Goal: Transaction & Acquisition: Purchase product/service

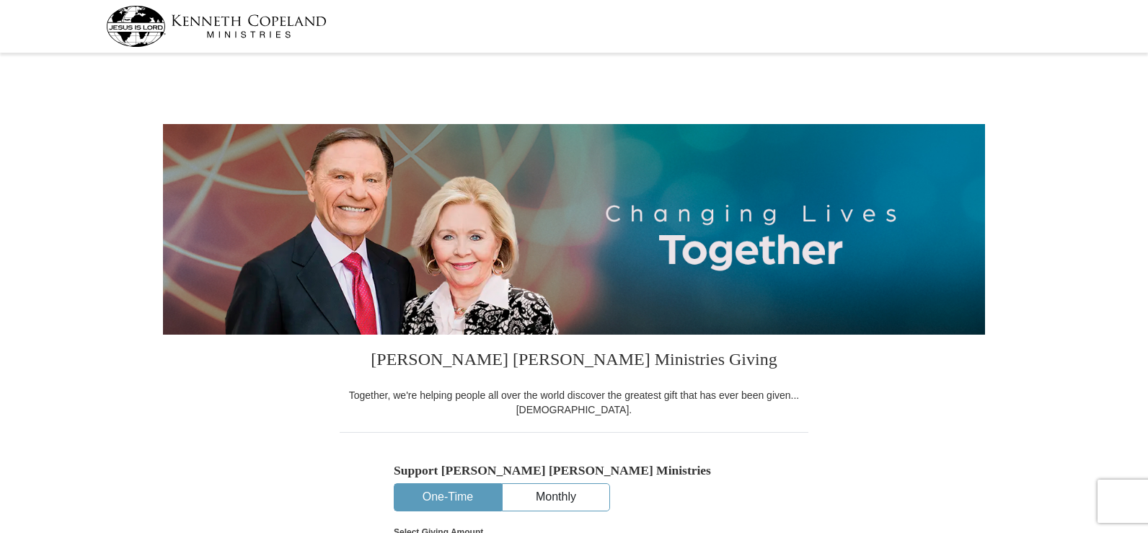
select select "TX"
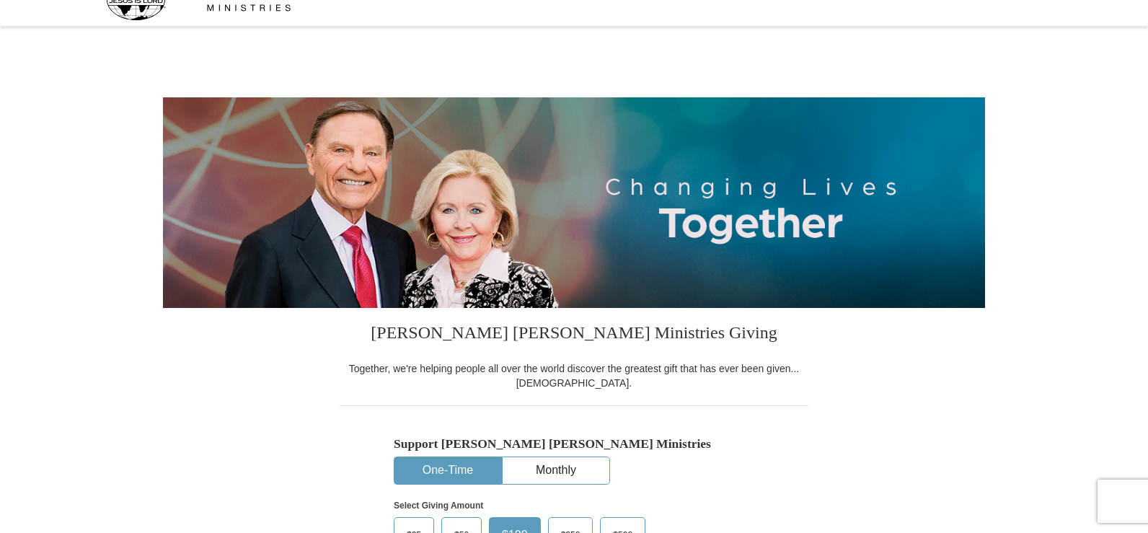
scroll to position [72, 0]
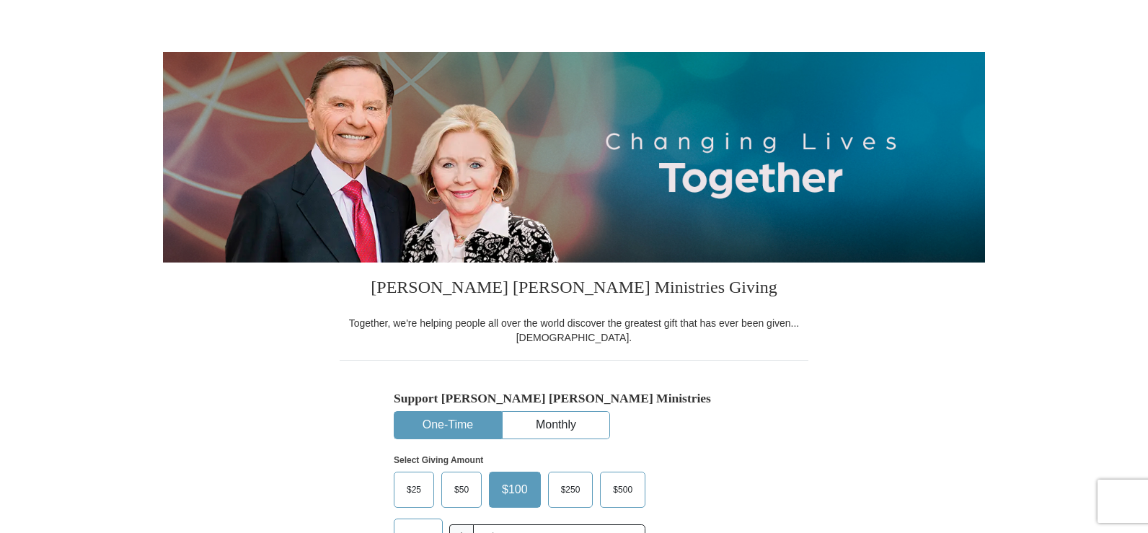
click at [462, 432] on button "One-Time" at bounding box center [448, 425] width 107 height 27
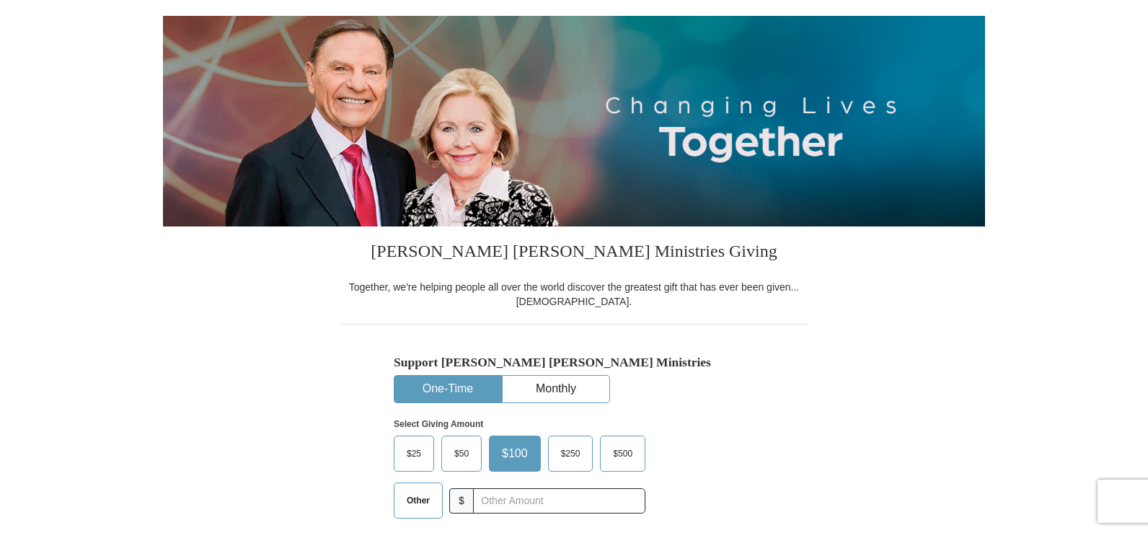
scroll to position [144, 0]
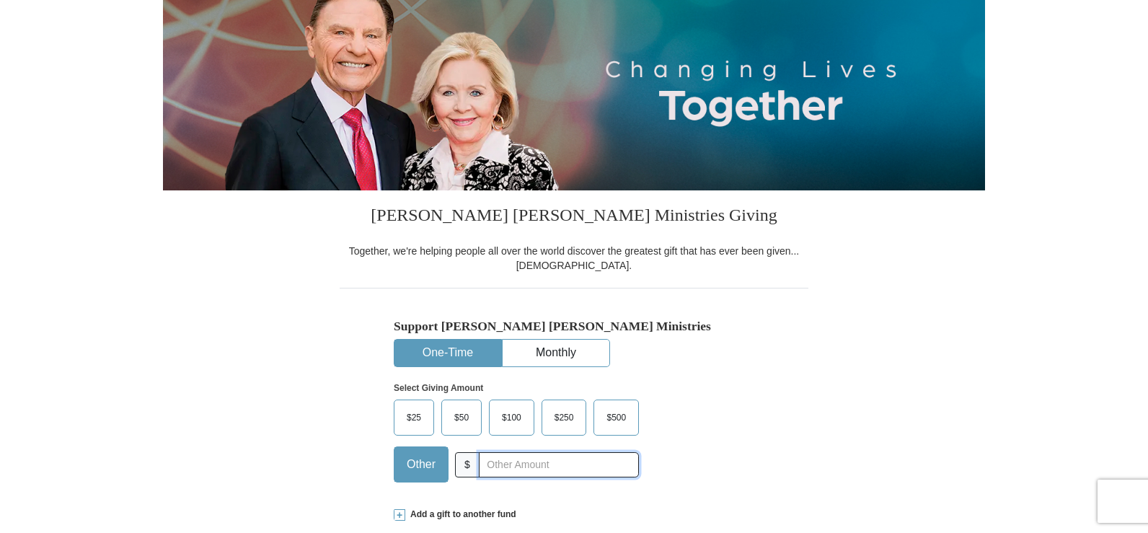
click at [484, 465] on input "text" at bounding box center [559, 464] width 160 height 25
click at [488, 462] on input "text" at bounding box center [559, 464] width 160 height 25
type input "20"
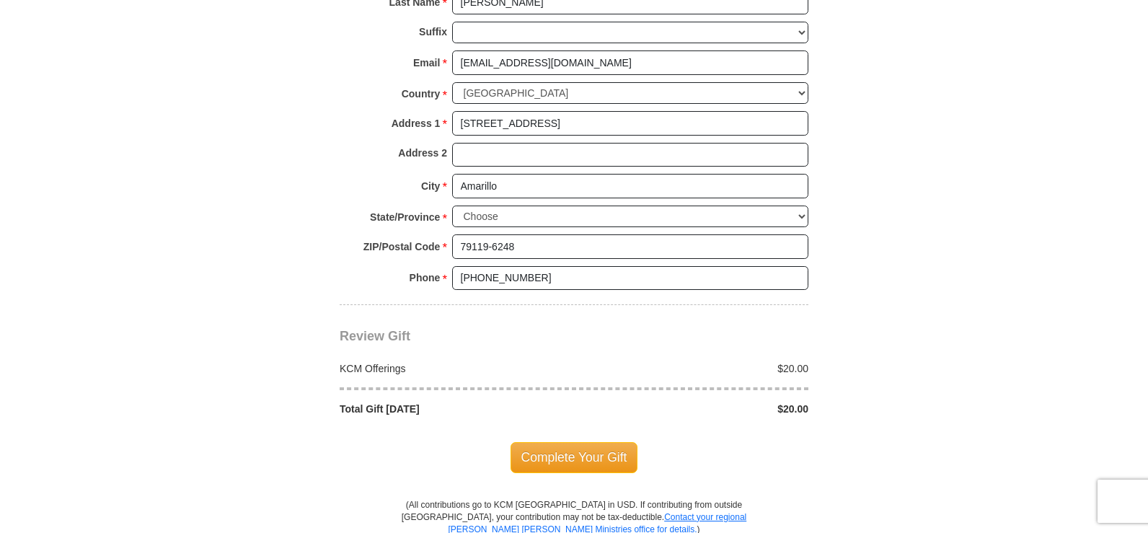
scroll to position [1082, 0]
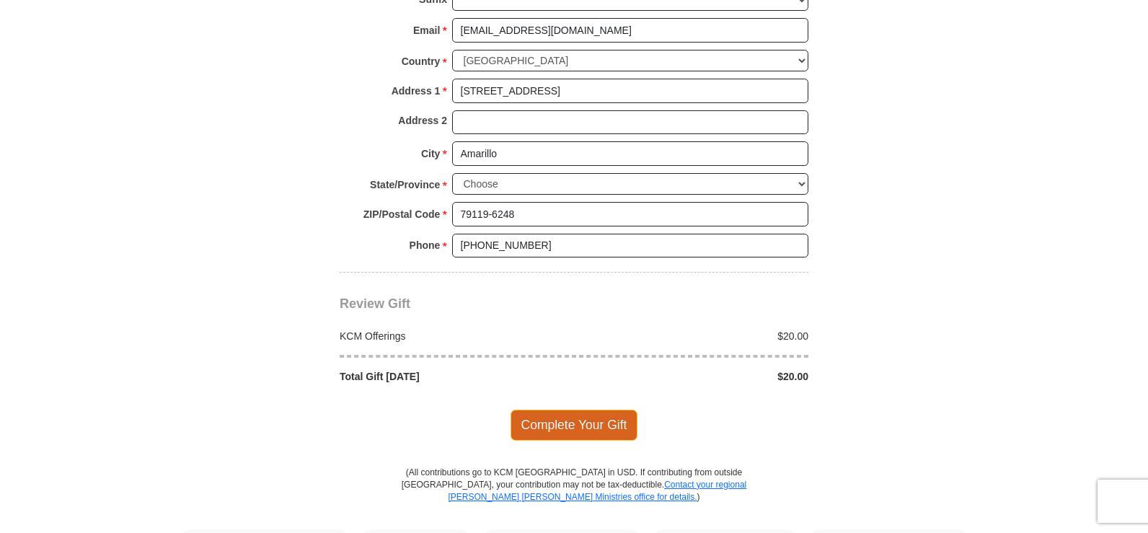
click at [565, 433] on span "Complete Your Gift" at bounding box center [575, 425] width 128 height 30
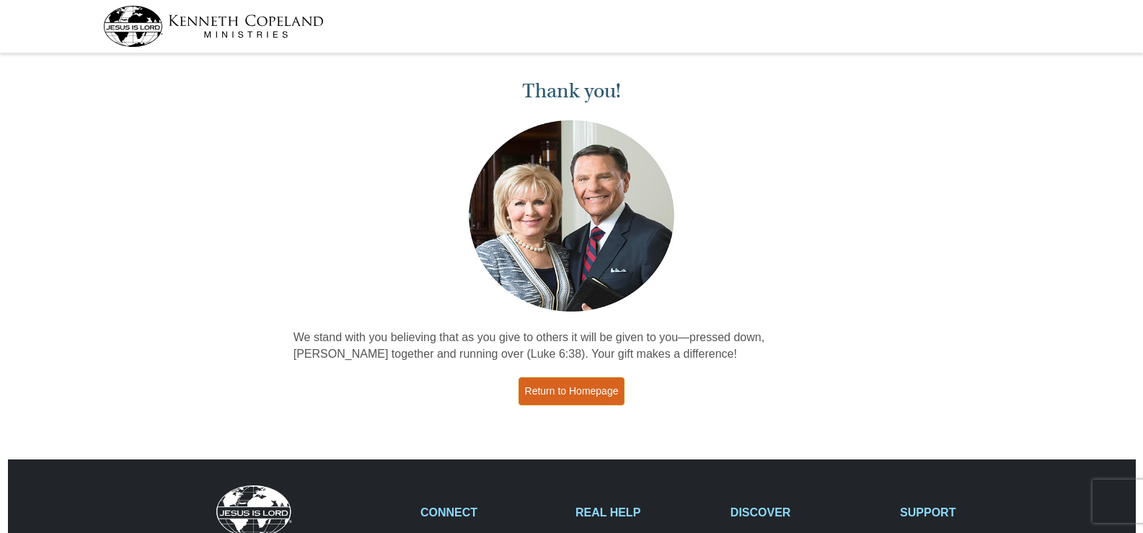
click at [563, 399] on link "Return to Homepage" at bounding box center [572, 391] width 107 height 28
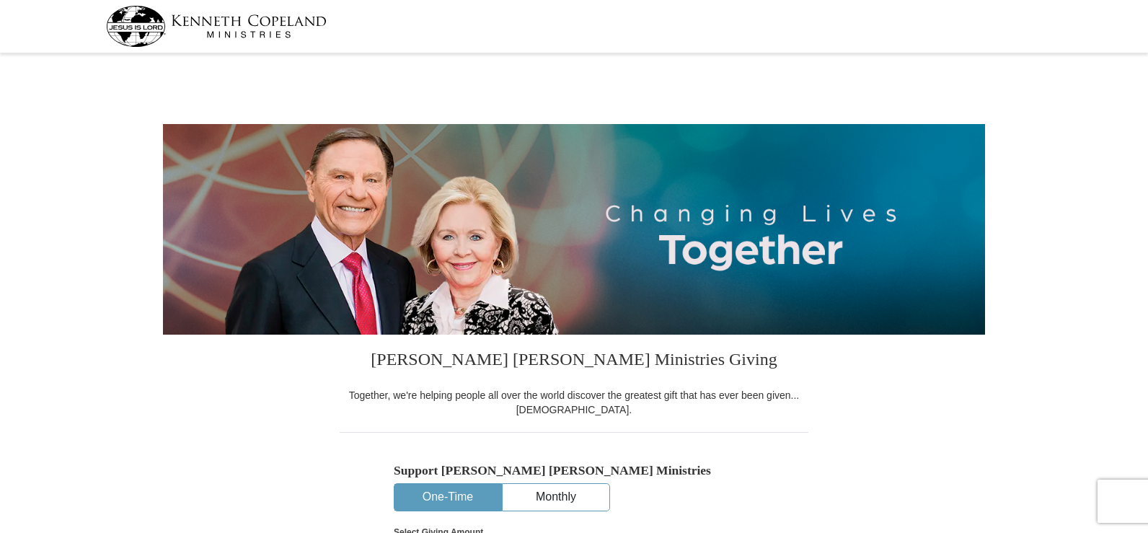
select select "[GEOGRAPHIC_DATA]"
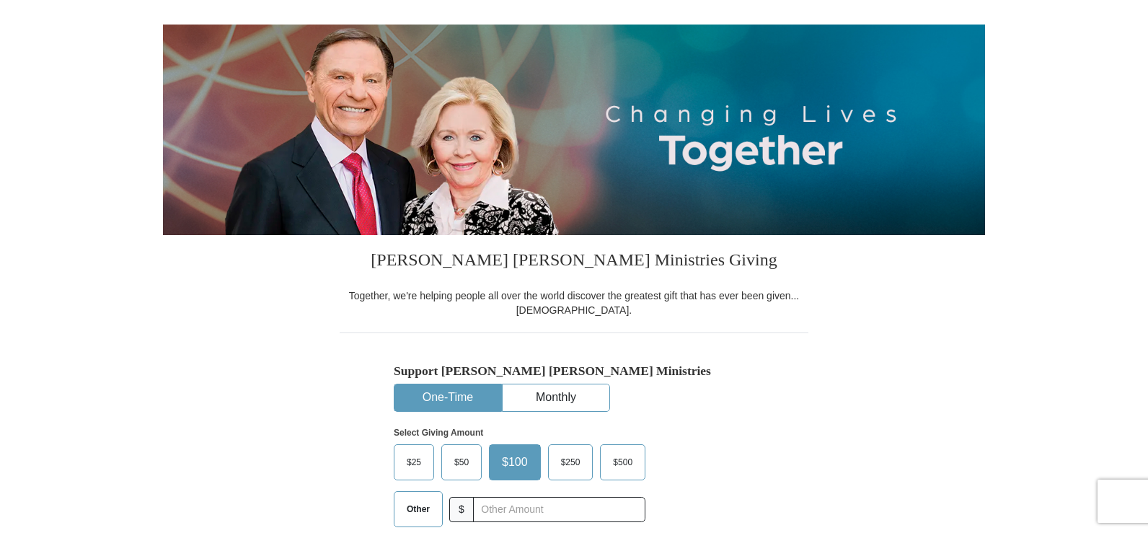
scroll to position [144, 0]
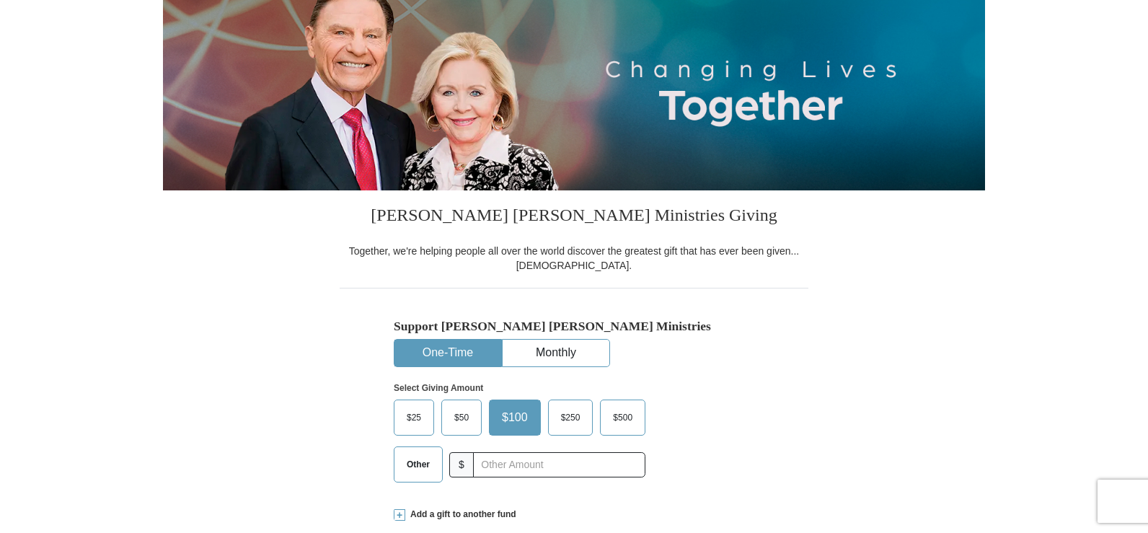
click at [453, 353] on button "One-Time" at bounding box center [448, 353] width 107 height 27
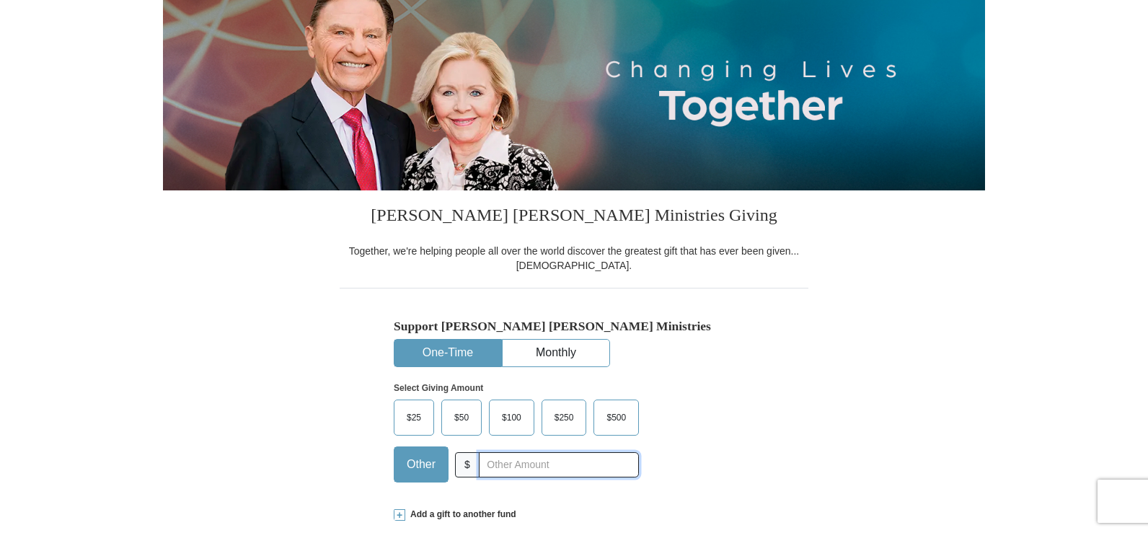
click at [486, 467] on input "text" at bounding box center [559, 464] width 160 height 25
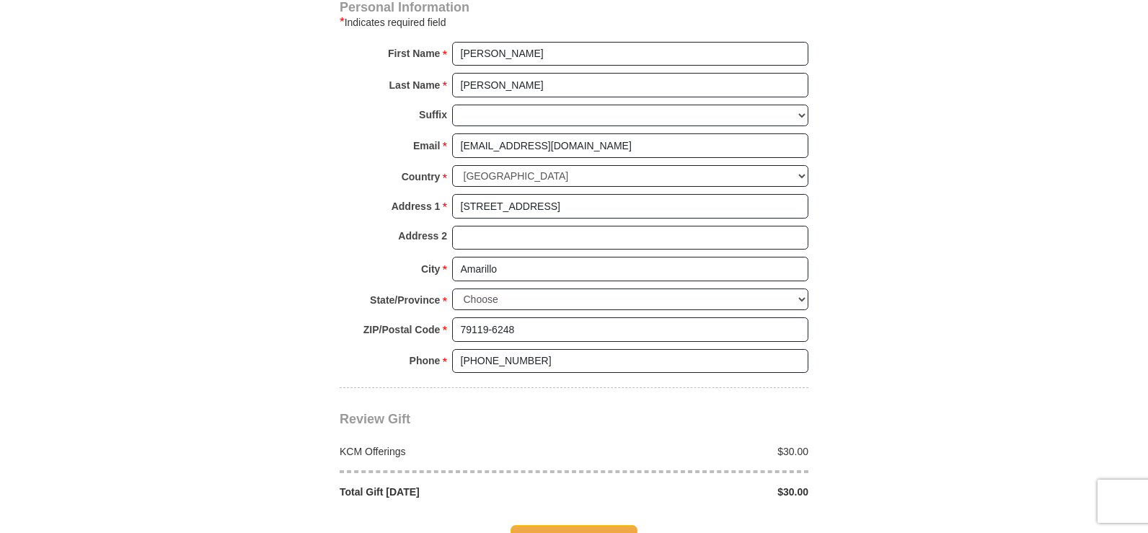
scroll to position [1010, 0]
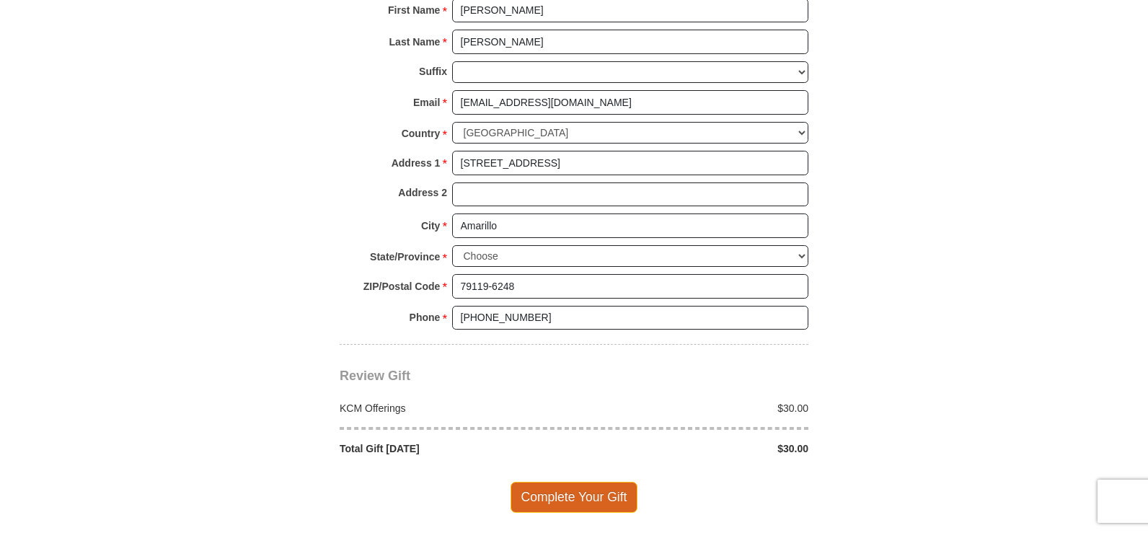
type input "30"
click at [538, 496] on span "Complete Your Gift" at bounding box center [575, 497] width 128 height 30
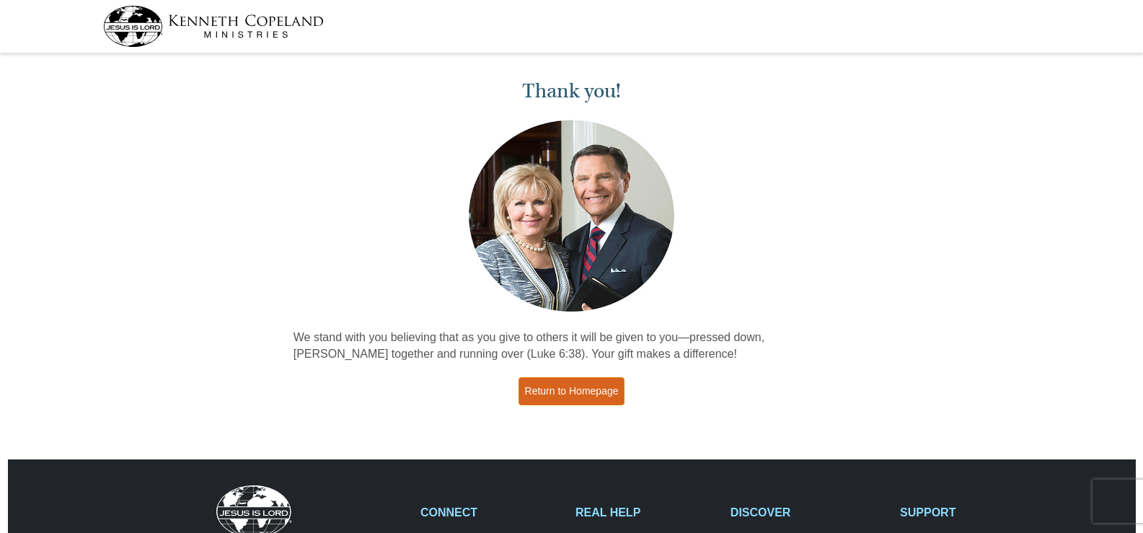
click at [617, 397] on link "Return to Homepage" at bounding box center [572, 391] width 107 height 28
